Goal: Task Accomplishment & Management: Use online tool/utility

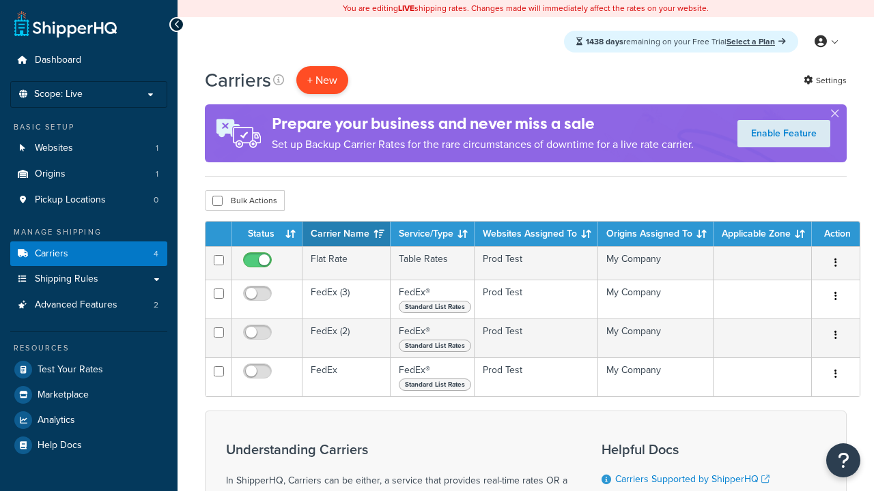
click at [322, 81] on button "+ New" at bounding box center [322, 80] width 52 height 28
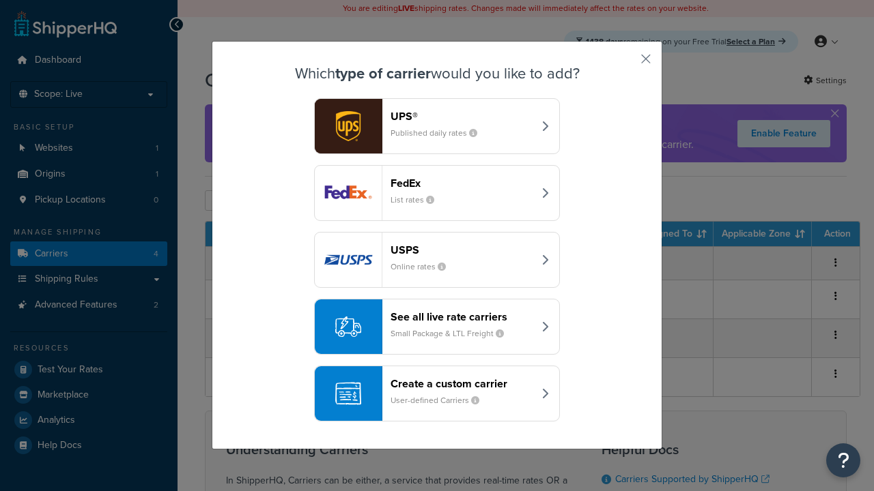
click at [437, 194] on div "FedEx List rates" at bounding box center [461, 193] width 143 height 33
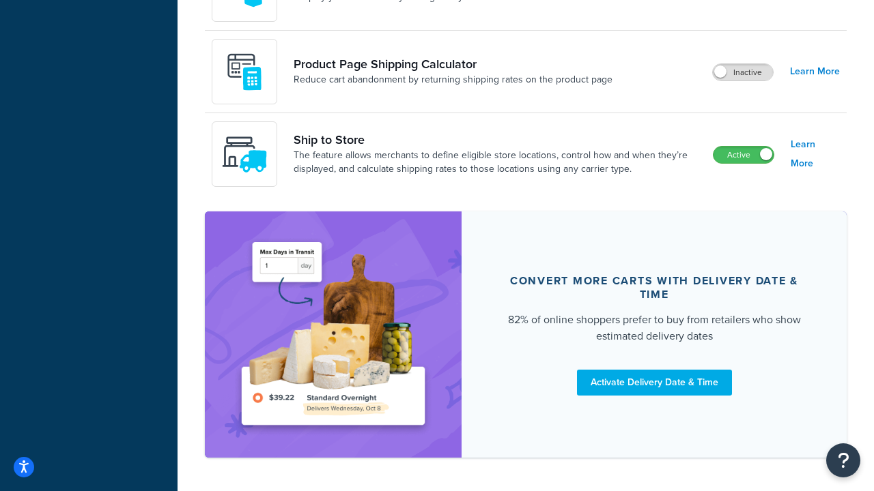
scroll to position [1093, 0]
